Goal: Task Accomplishment & Management: Manage account settings

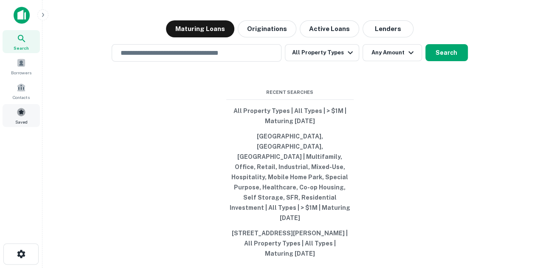
click at [17, 106] on div "Saved" at bounding box center [21, 115] width 37 height 23
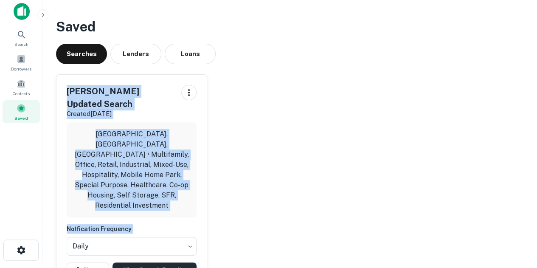
click at [156, 262] on link "View Search Results" at bounding box center [155, 269] width 84 height 15
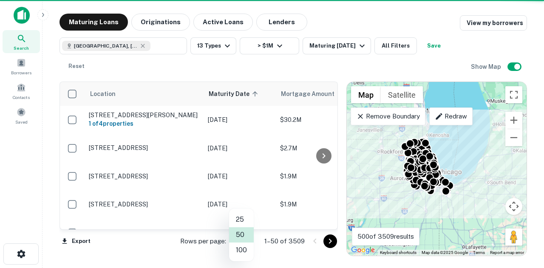
click at [251, 241] on body "Search Borrowers Contacts Saved Maturing Loans Originations Active Loans Lender…" at bounding box center [272, 134] width 544 height 268
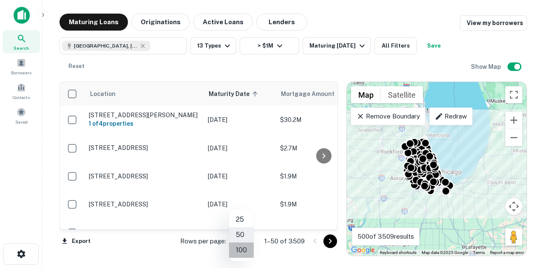
click at [238, 245] on li "100" at bounding box center [241, 250] width 25 height 15
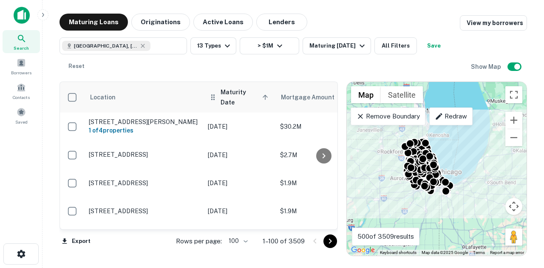
drag, startPoint x: 237, startPoint y: 97, endPoint x: 240, endPoint y: 93, distance: 5.0
click at [243, 91] on span "Maturity Date sorted ascending" at bounding box center [245, 97] width 50 height 20
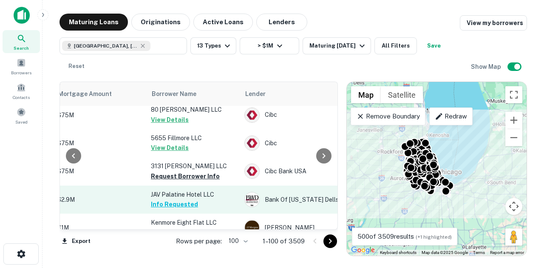
scroll to position [85, 223]
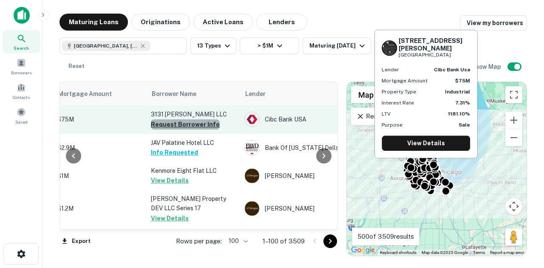
click at [200, 126] on button "Request Borrower Info" at bounding box center [185, 124] width 69 height 10
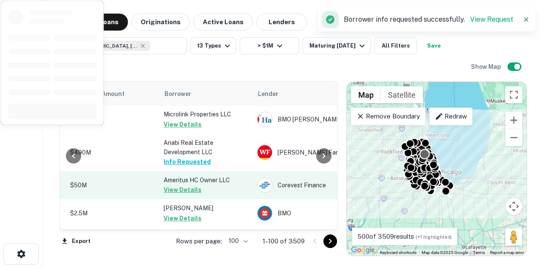
scroll to position [2932, 223]
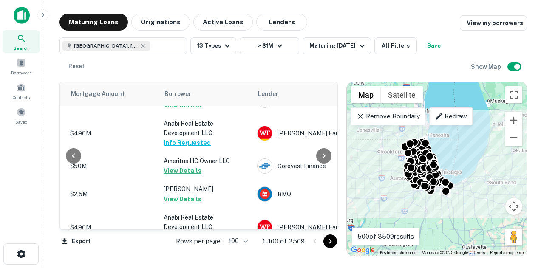
click at [121, 230] on div "Location Maturity Date sorted descending Mortgage Amount Borrower Lender Purpos…" at bounding box center [198, 156] width 278 height 149
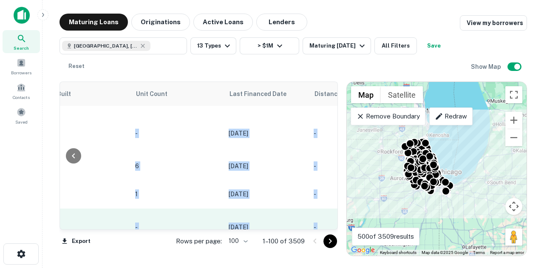
scroll to position [2932, 1039]
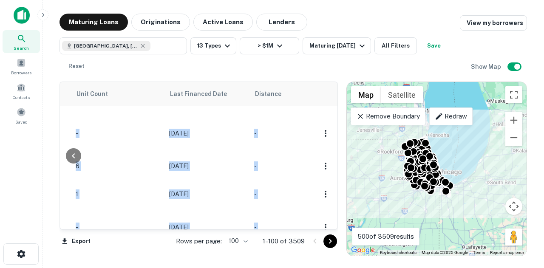
click at [353, 71] on div "[GEOGRAPHIC_DATA], [GEOGRAPHIC_DATA], [GEOGRAPHIC_DATA] ​ 13 Types > $1M Maturi…" at bounding box center [264, 55] width 411 height 37
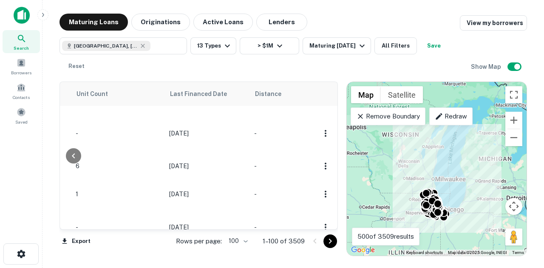
drag, startPoint x: 420, startPoint y: 148, endPoint x: 397, endPoint y: 198, distance: 54.3
click at [397, 198] on div "To activate drag with keyboard, press Alt + Enter. Once in keyboard drag state,…" at bounding box center [437, 169] width 180 height 174
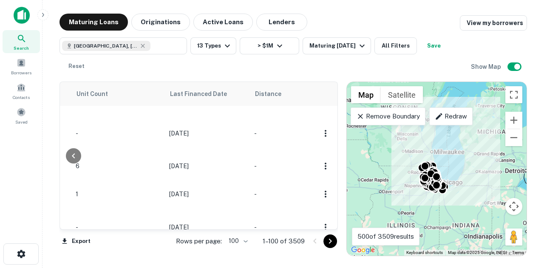
drag, startPoint x: 408, startPoint y: 160, endPoint x: 410, endPoint y: 146, distance: 14.2
click at [410, 146] on div "To activate drag with keyboard, press Alt + Enter. Once in keyboard drag state,…" at bounding box center [437, 169] width 180 height 174
